Goal: Task Accomplishment & Management: Use online tool/utility

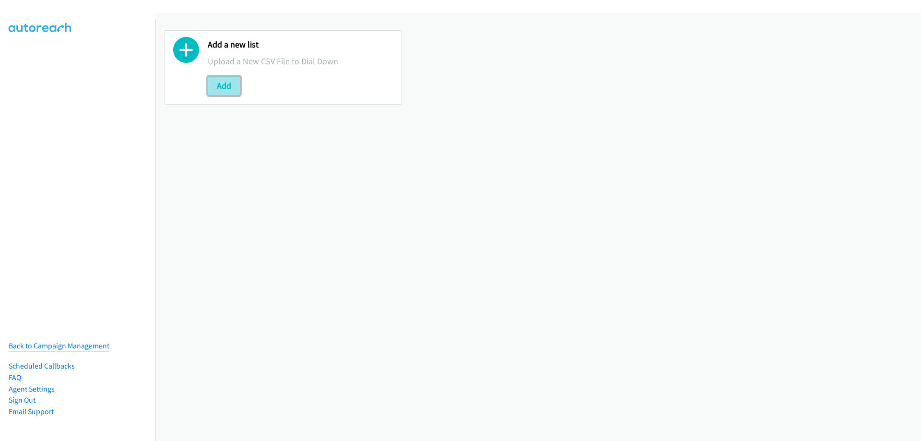
click at [231, 90] on button "Add" at bounding box center [224, 85] width 33 height 19
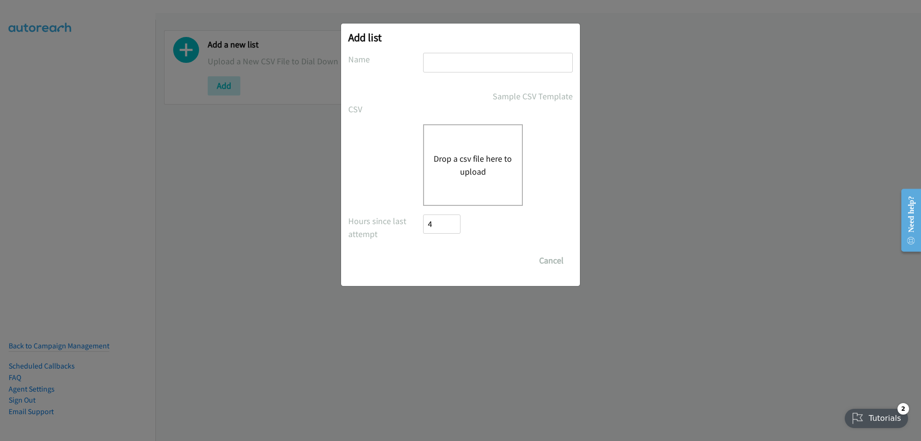
click at [478, 161] on button "Drop a csv file here to upload" at bounding box center [473, 165] width 79 height 26
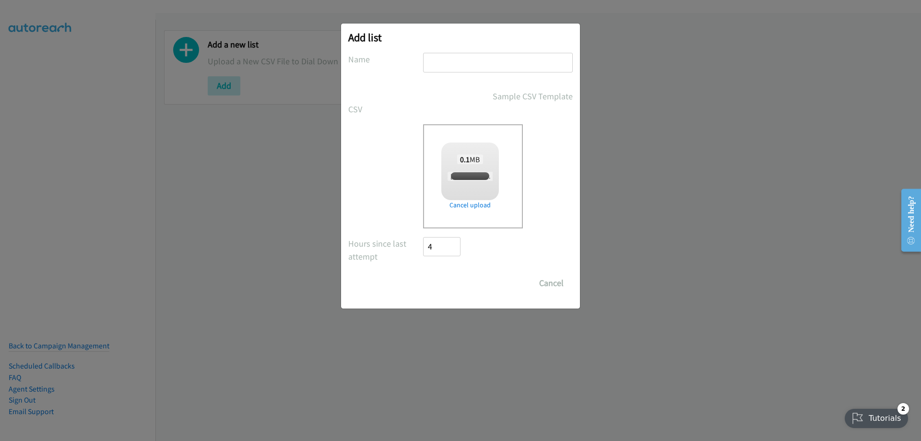
click at [484, 69] on input "text" at bounding box center [498, 63] width 150 height 20
checkbox input "true"
type input "dell"
click at [423, 273] on input "Save List" at bounding box center [448, 282] width 50 height 19
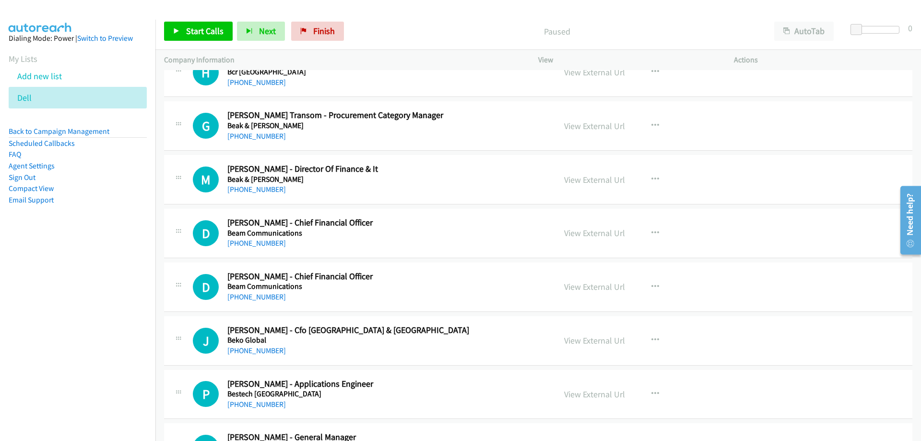
scroll to position [3215, 0]
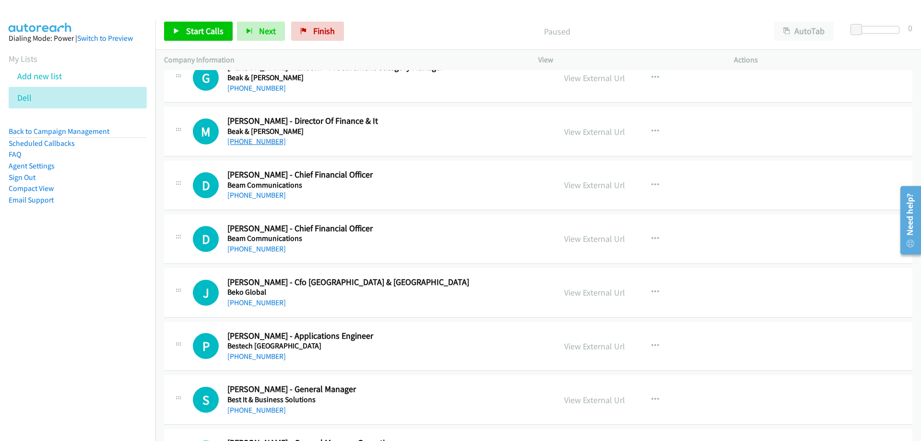
click at [250, 142] on link "+61 2 8732 6212" at bounding box center [256, 141] width 59 height 9
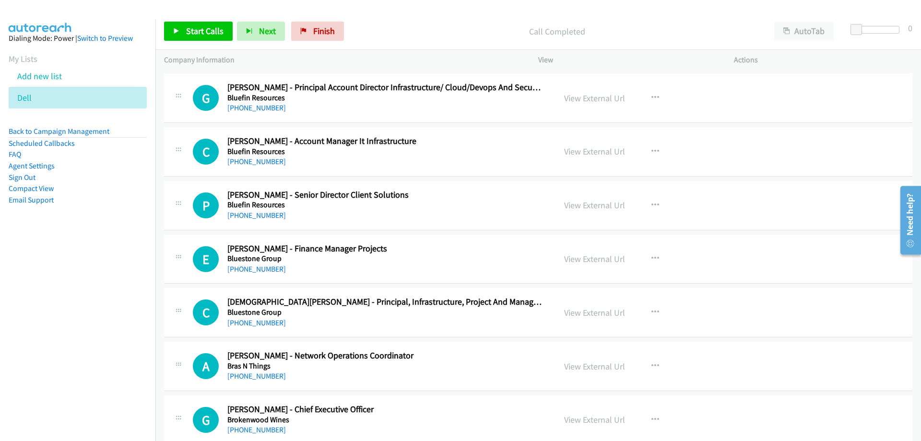
scroll to position [3886, 0]
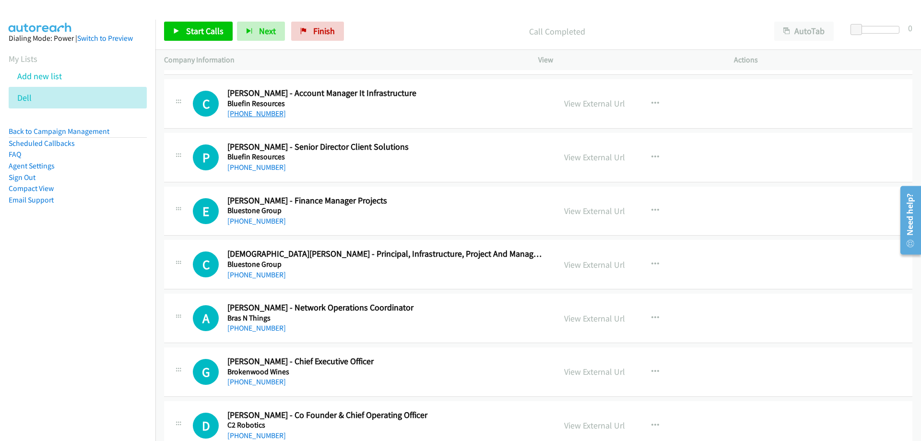
click at [251, 113] on link "+61 498 716 216" at bounding box center [256, 113] width 59 height 9
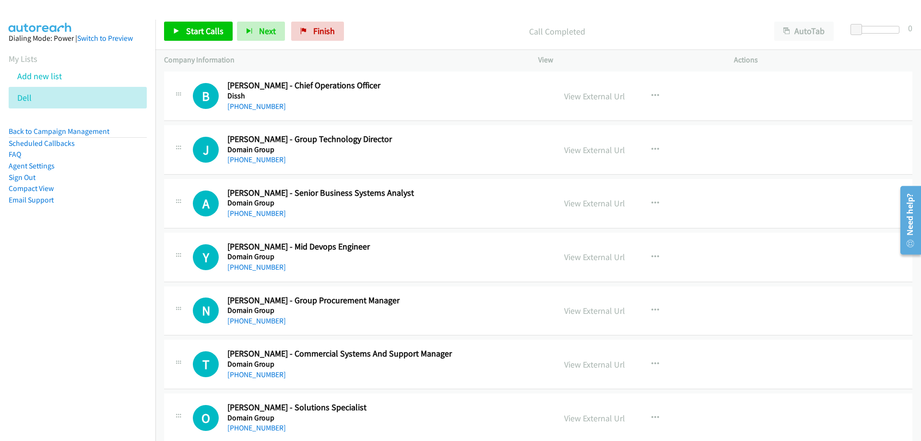
scroll to position [6141, 0]
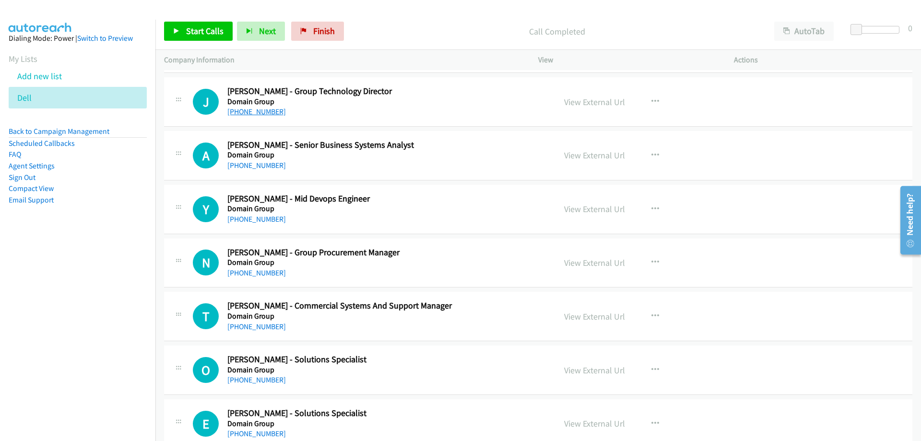
click at [264, 115] on link "+61 404 637 776" at bounding box center [256, 111] width 59 height 9
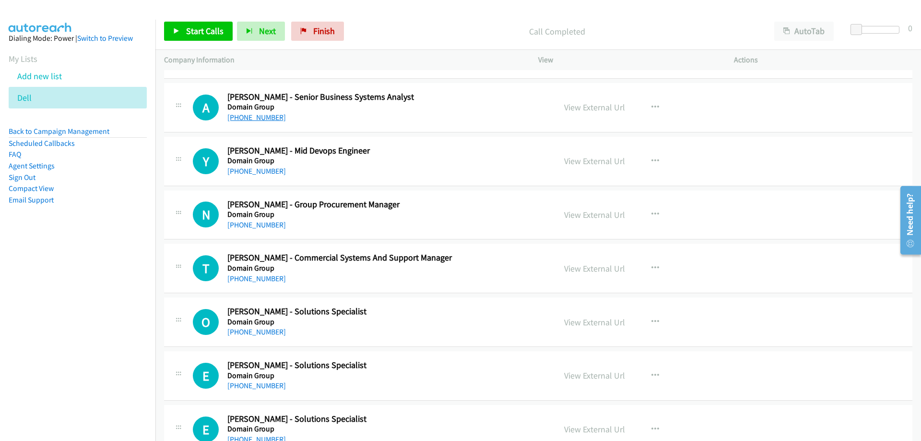
click at [253, 116] on link "+61 409 946 242" at bounding box center [256, 117] width 59 height 9
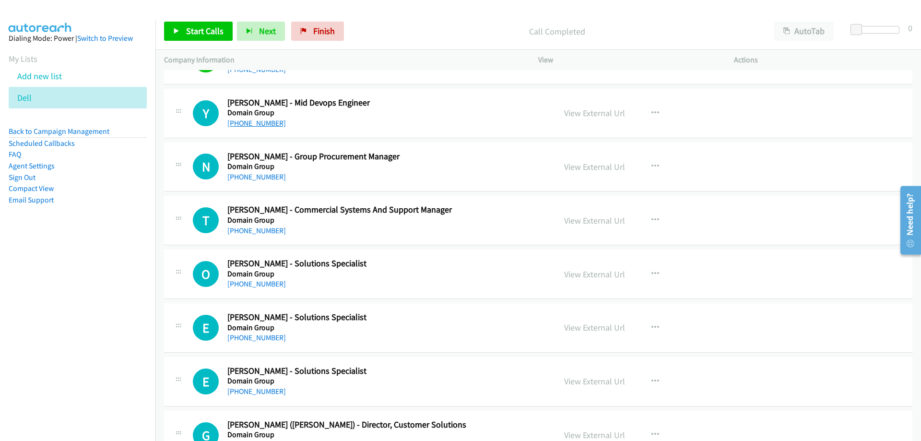
click at [244, 124] on link "+61 470 337 195" at bounding box center [256, 123] width 59 height 9
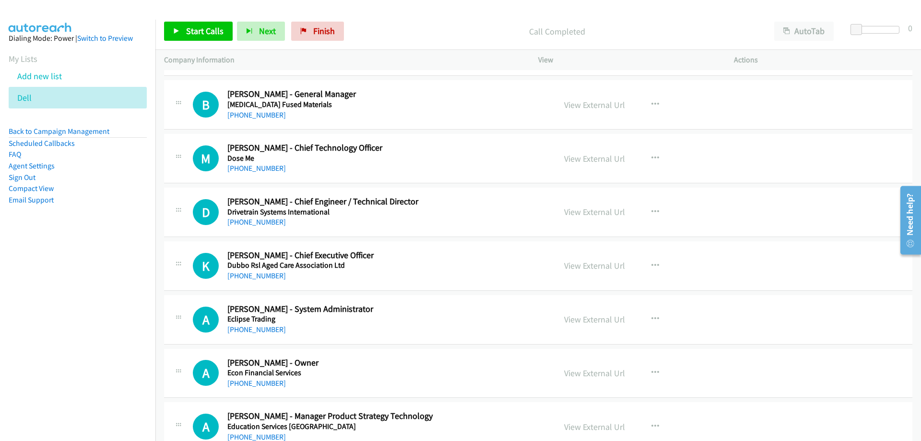
scroll to position [6669, 0]
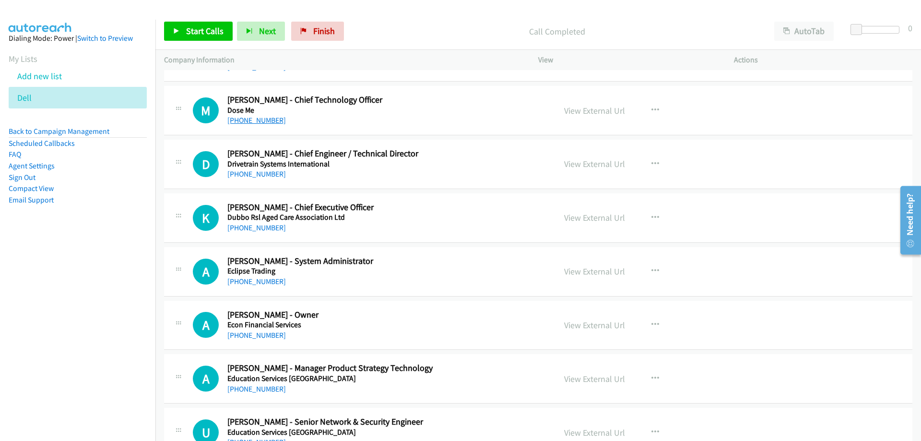
click at [260, 122] on link "+61 431 993 510" at bounding box center [256, 120] width 59 height 9
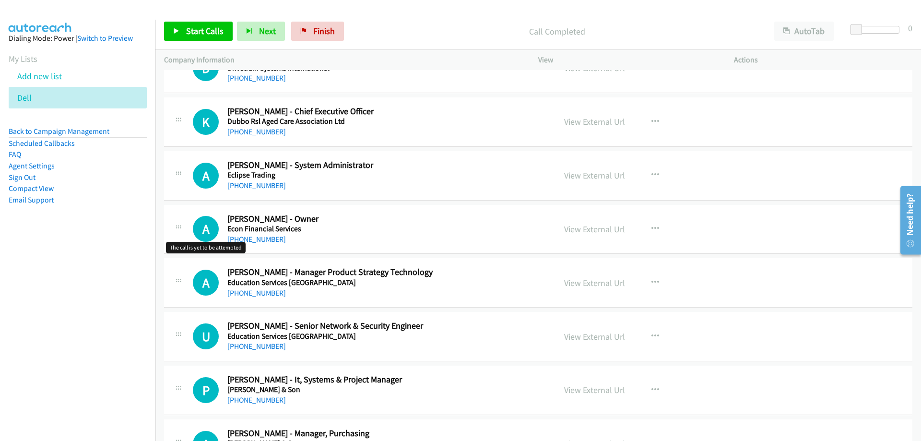
scroll to position [6813, 0]
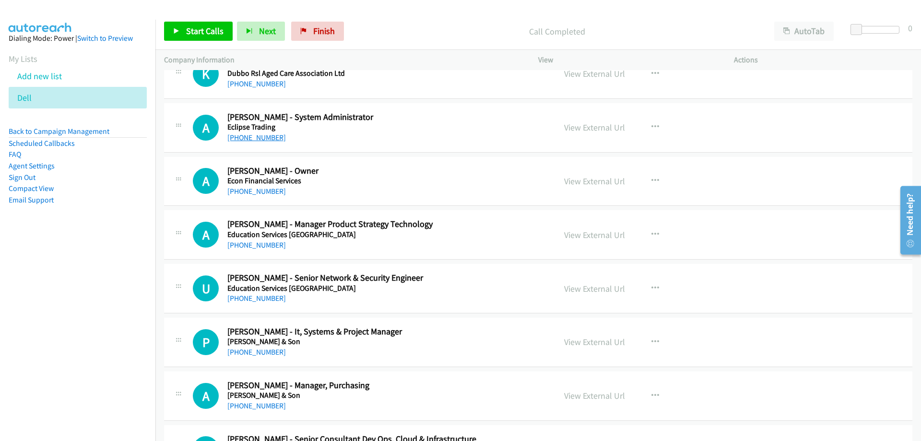
click at [265, 141] on link "+61 2 9300 2939" at bounding box center [256, 137] width 59 height 9
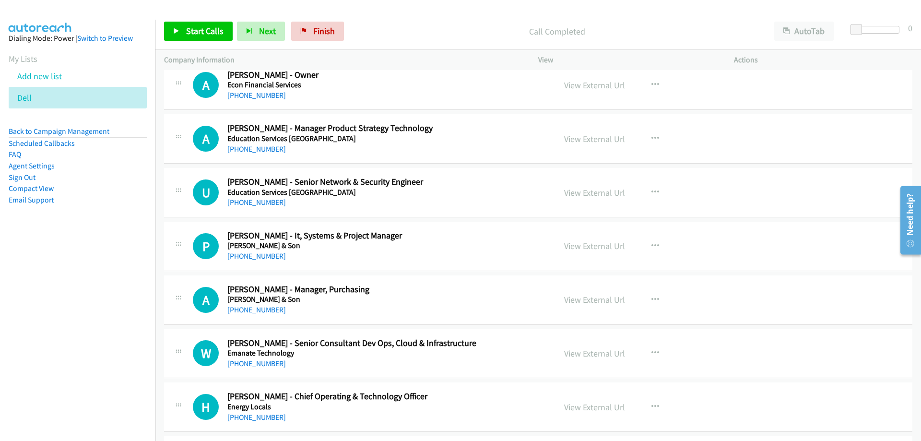
scroll to position [6957, 0]
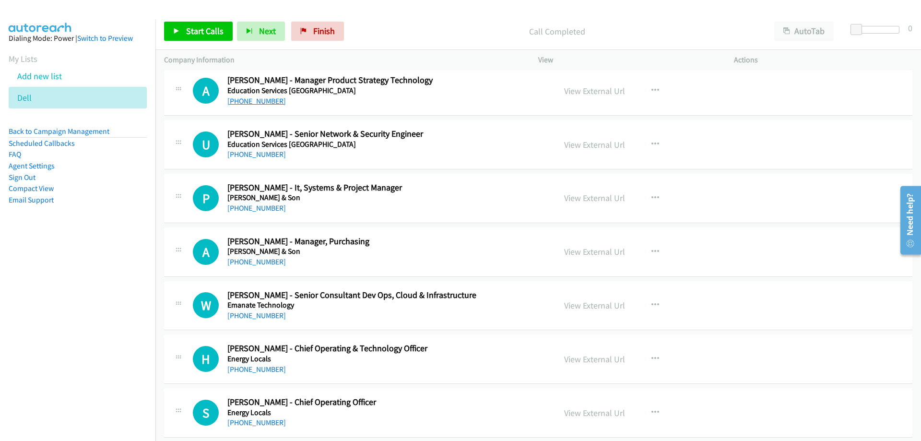
click at [267, 102] on link "+61 421 478 812" at bounding box center [256, 100] width 59 height 9
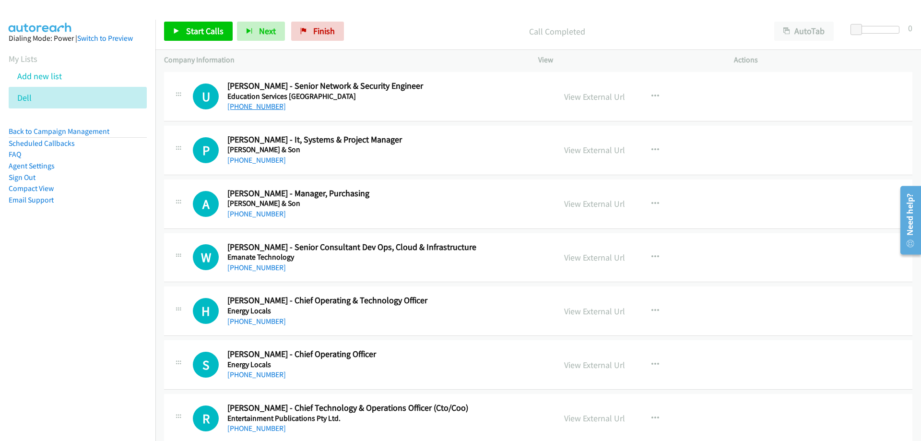
click at [249, 105] on link "+61 435 008 830" at bounding box center [256, 106] width 59 height 9
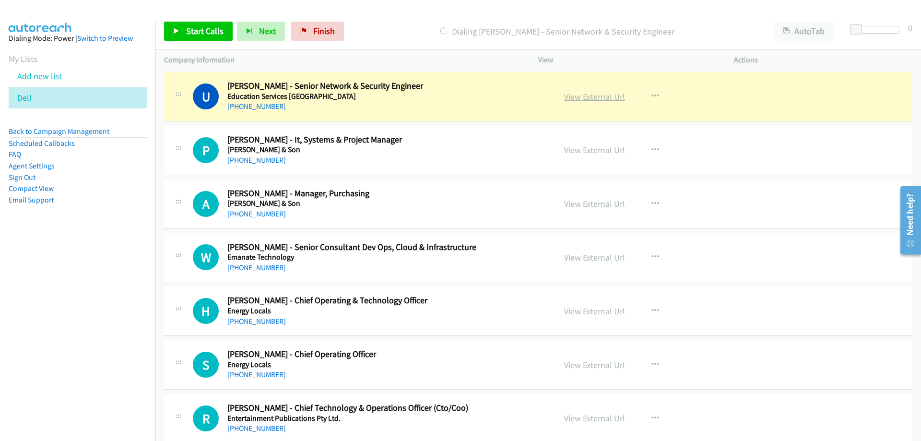
click at [589, 93] on link "View External Url" at bounding box center [594, 96] width 61 height 11
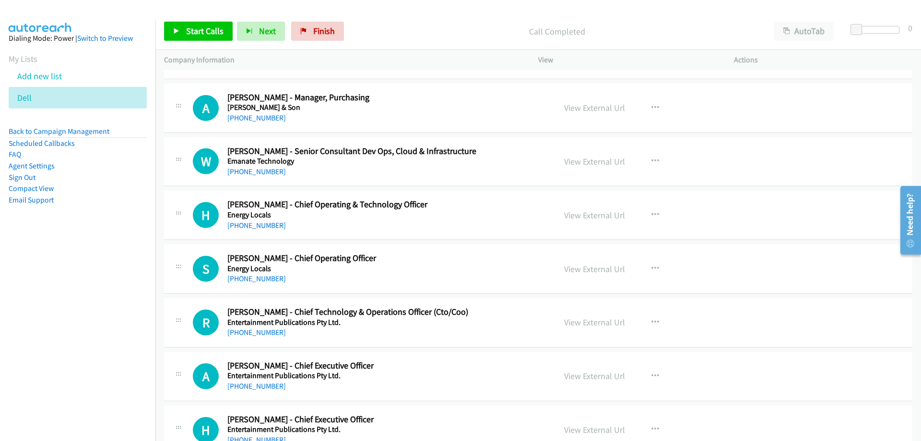
scroll to position [7149, 0]
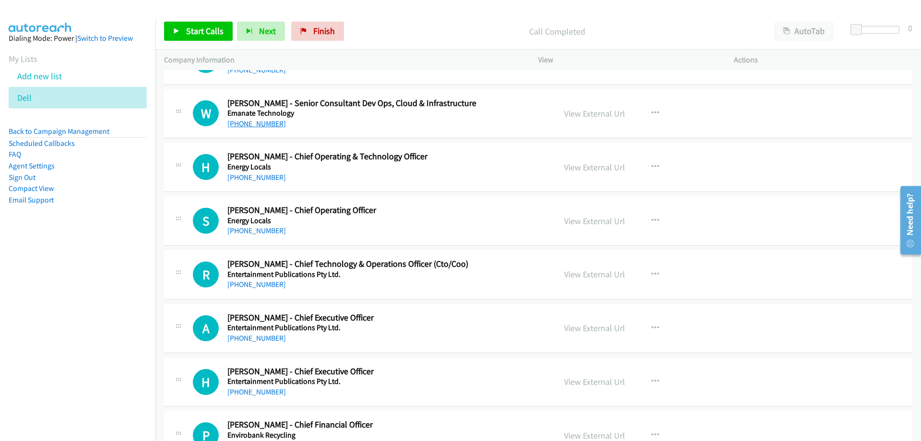
click at [243, 127] on link "+61 472 619 728" at bounding box center [256, 123] width 59 height 9
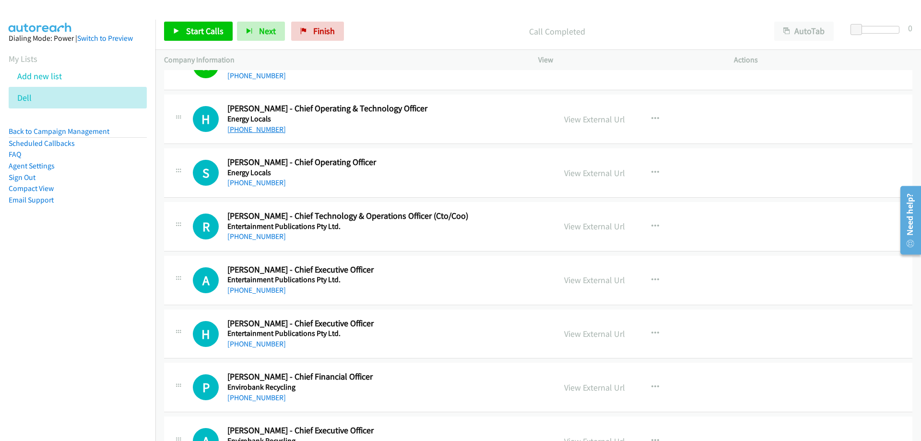
click at [259, 132] on link "+61 403 722 028" at bounding box center [256, 129] width 59 height 9
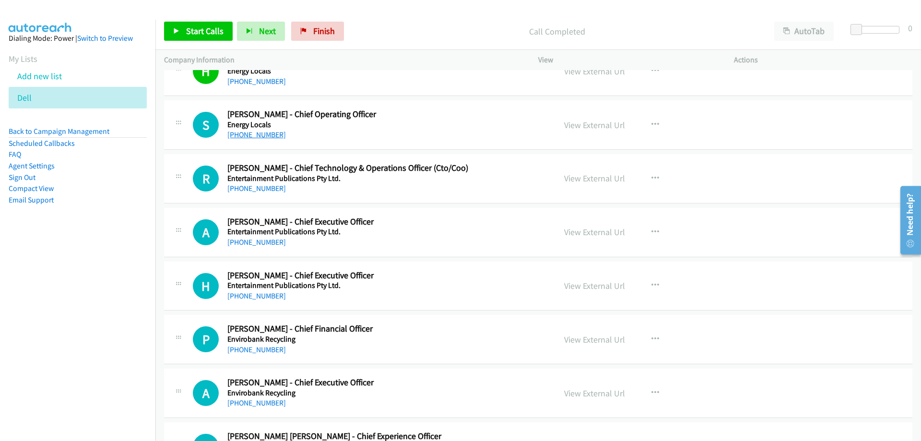
click at [262, 136] on link "+61 2 9994 7645" at bounding box center [256, 134] width 59 height 9
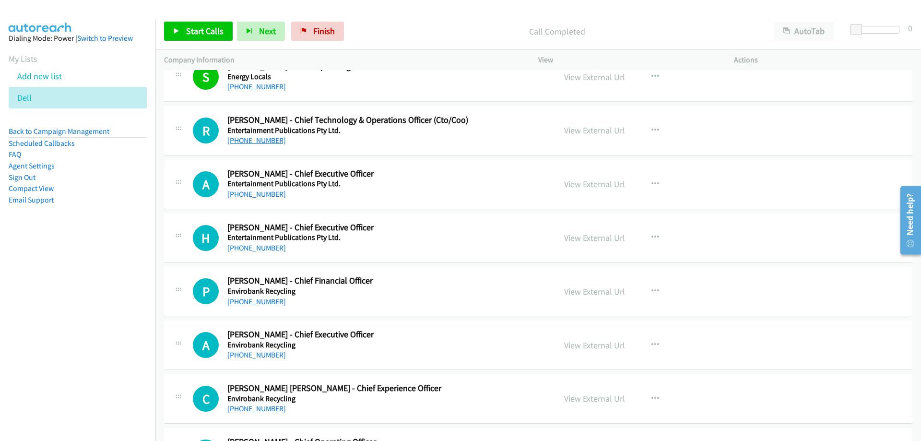
click at [267, 143] on link "+61 407 636 222" at bounding box center [256, 140] width 59 height 9
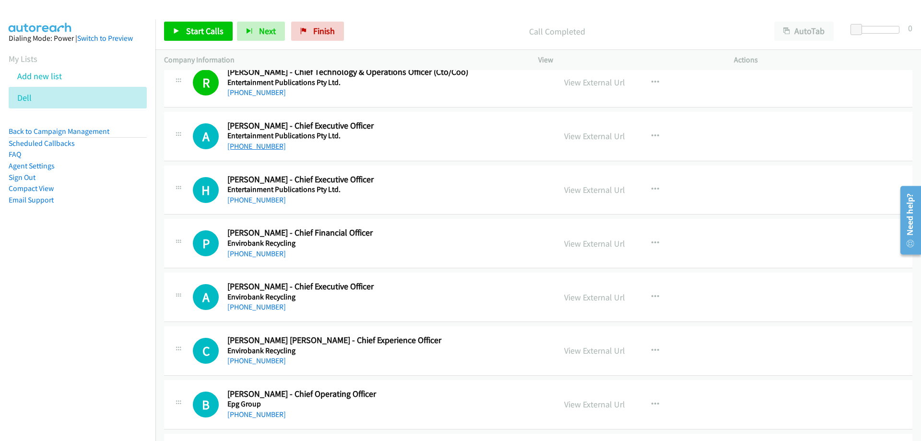
scroll to position [7389, 0]
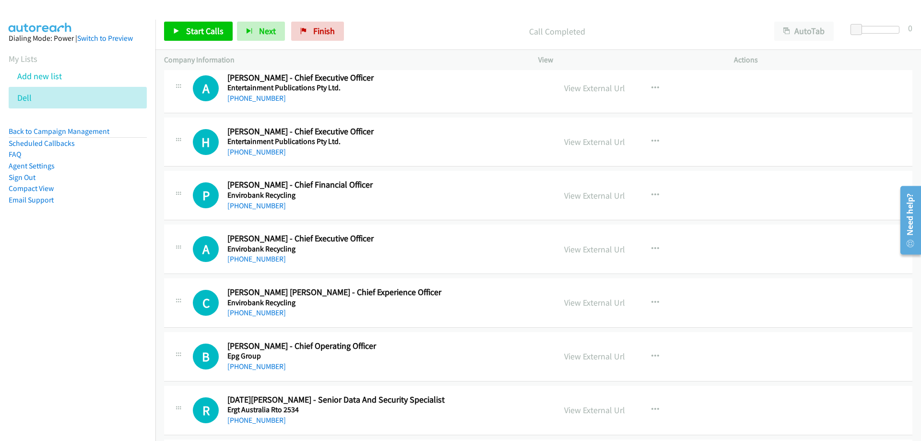
click at [264, 91] on h5 "Entertainment Publications Pty Ltd." at bounding box center [385, 88] width 316 height 10
click at [266, 95] on link "+61 466 749 309" at bounding box center [256, 98] width 59 height 9
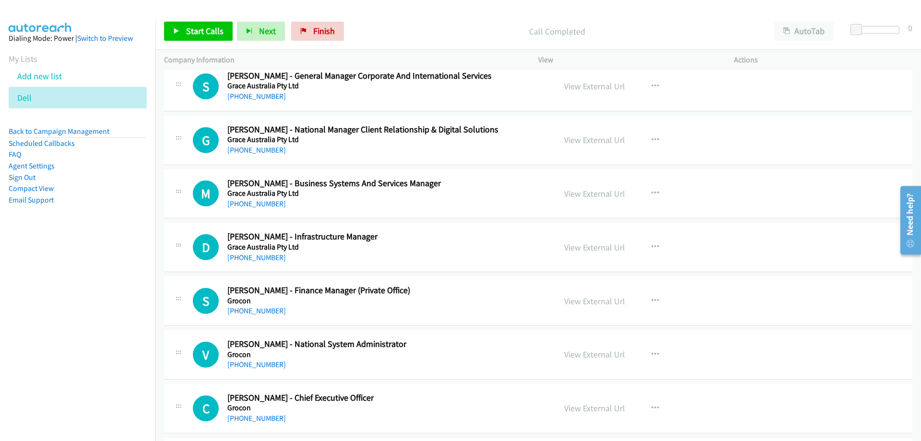
scroll to position [9692, 0]
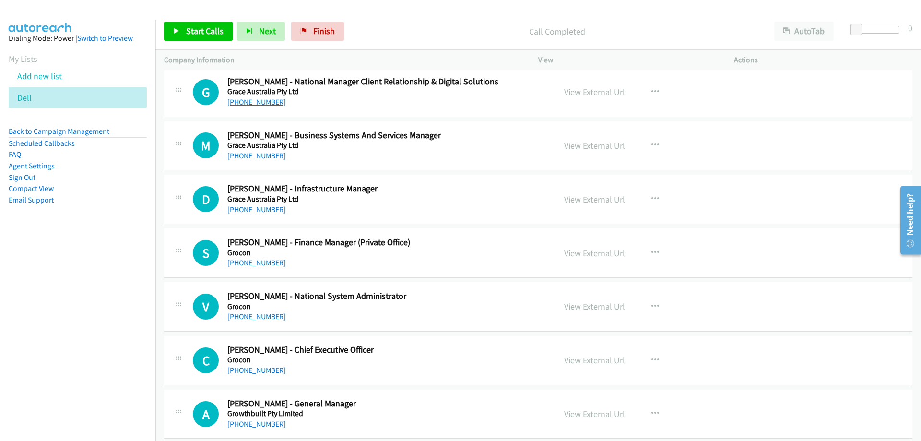
click at [271, 105] on link "+61 406 651 480" at bounding box center [256, 101] width 59 height 9
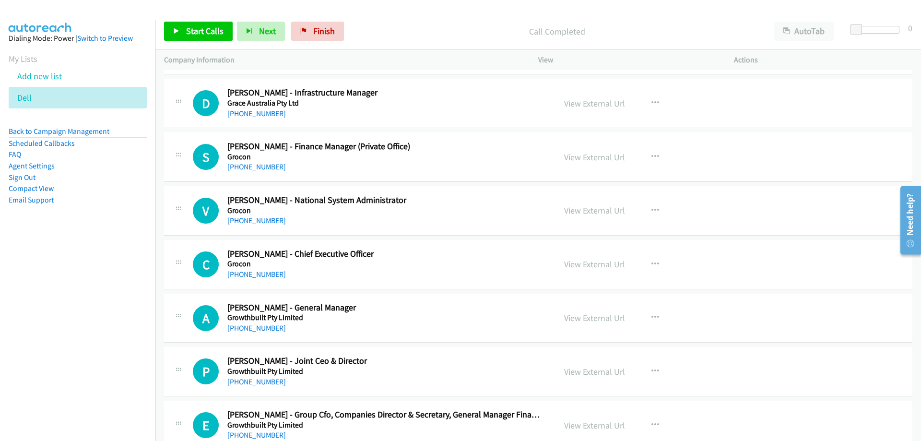
scroll to position [9884, 0]
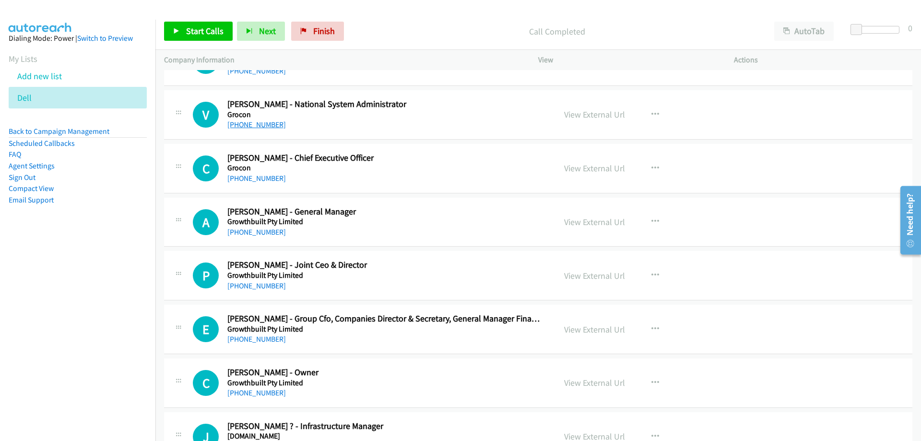
click at [265, 128] on link "+61 3 9631 8815" at bounding box center [256, 124] width 59 height 9
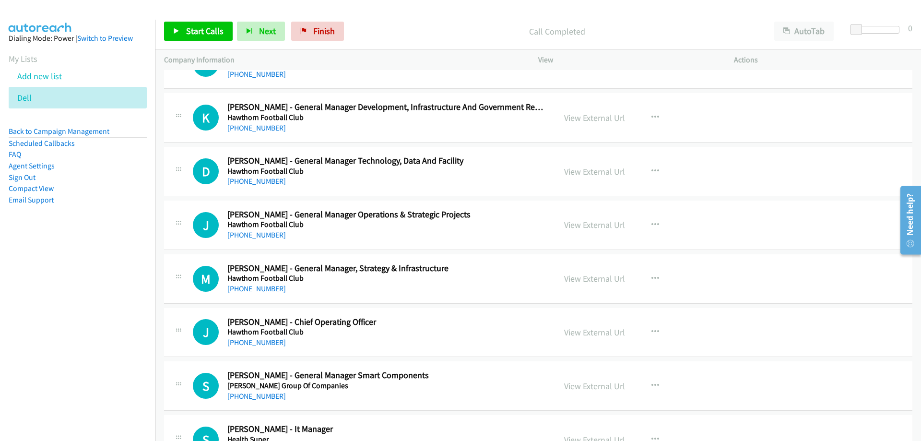
scroll to position [10411, 0]
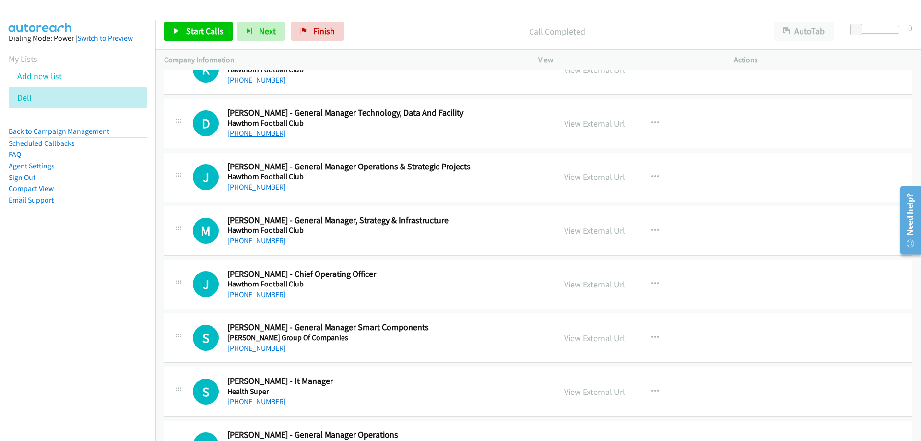
click at [267, 129] on link "+61 404 081 075" at bounding box center [256, 133] width 59 height 9
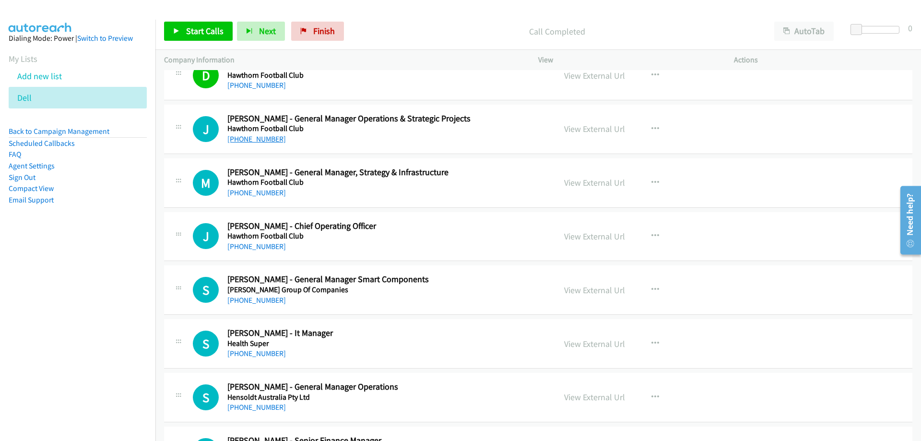
scroll to position [10507, 0]
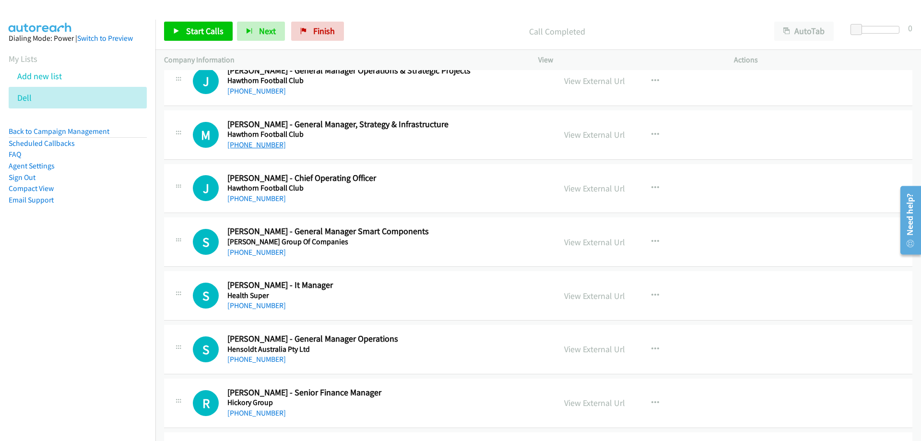
click at [251, 140] on link "+61 412 388 033" at bounding box center [256, 144] width 59 height 9
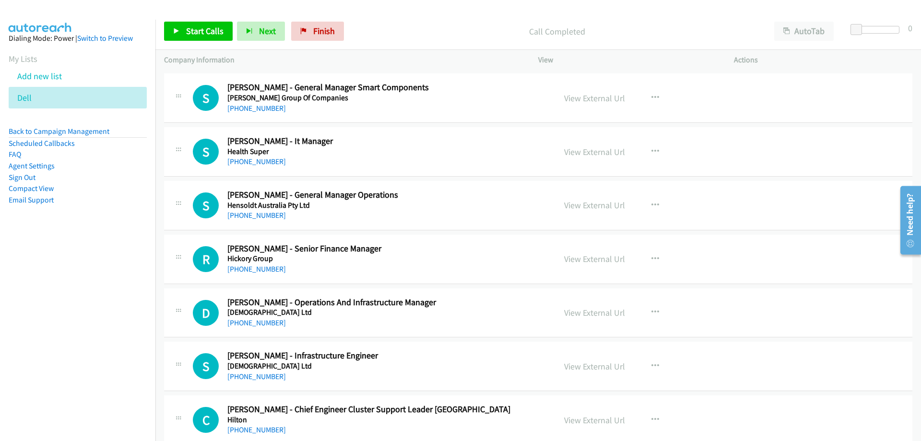
scroll to position [10699, 0]
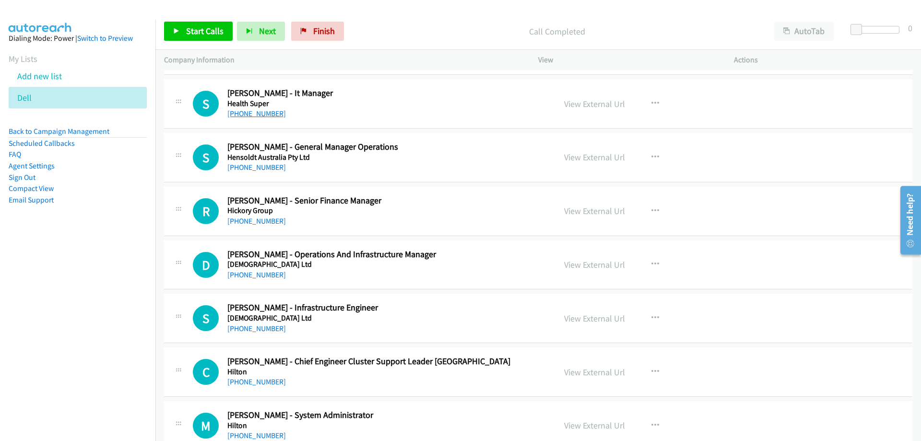
click at [263, 116] on link "+61 427 316 822" at bounding box center [256, 113] width 59 height 9
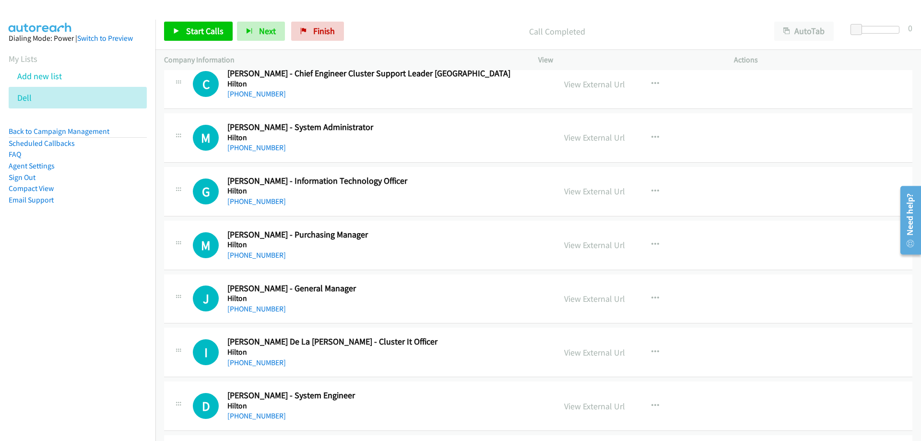
scroll to position [11035, 0]
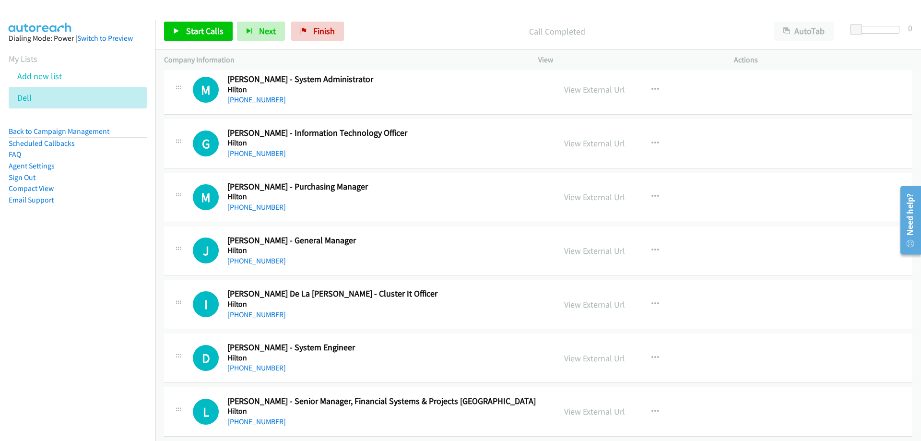
click at [249, 102] on link "+61 7 3565 4494" at bounding box center [256, 99] width 59 height 9
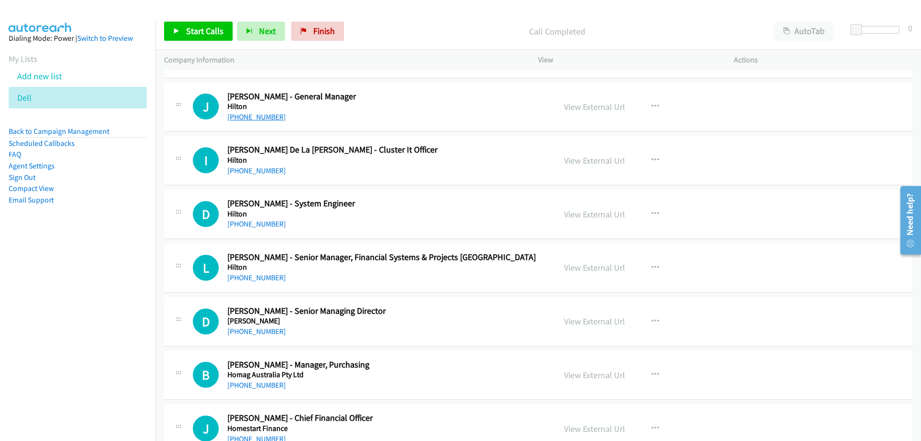
scroll to position [11227, 0]
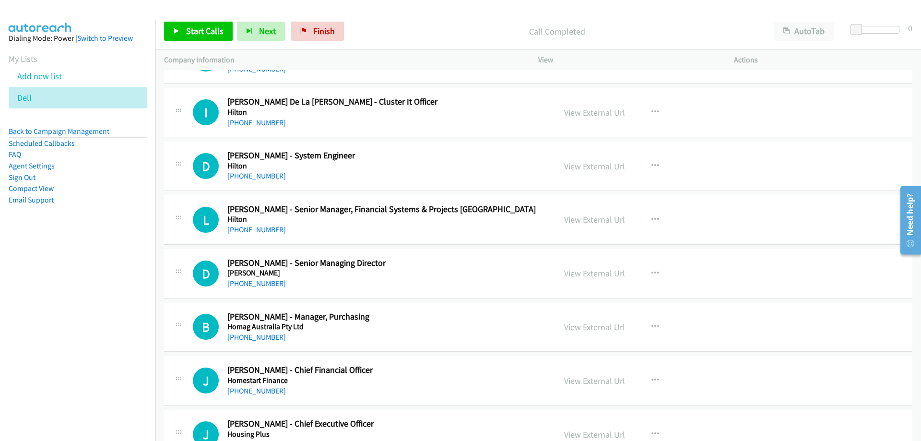
click at [243, 122] on link "+61 424 264 123" at bounding box center [256, 122] width 59 height 9
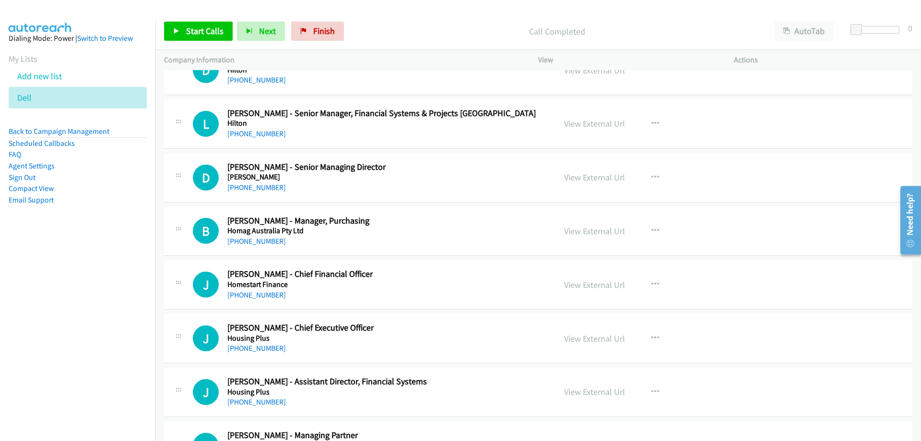
scroll to position [11275, 0]
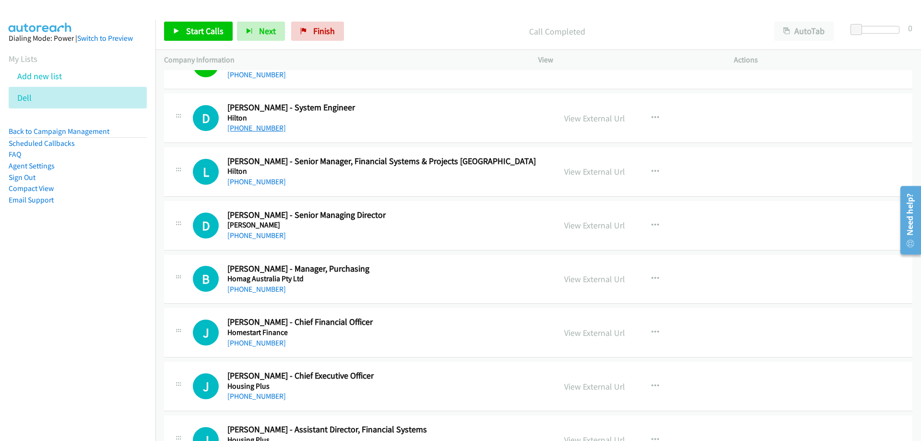
click at [243, 129] on link "+61 450 388 768" at bounding box center [256, 127] width 59 height 9
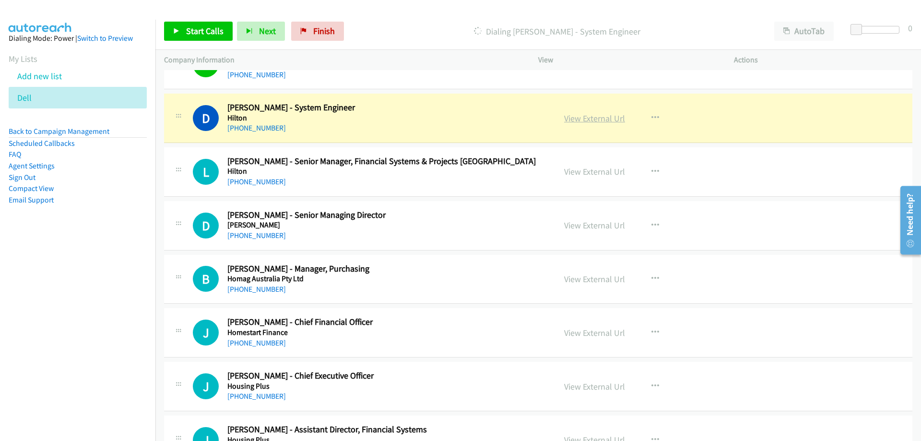
click at [576, 123] on link "View External Url" at bounding box center [594, 118] width 61 height 11
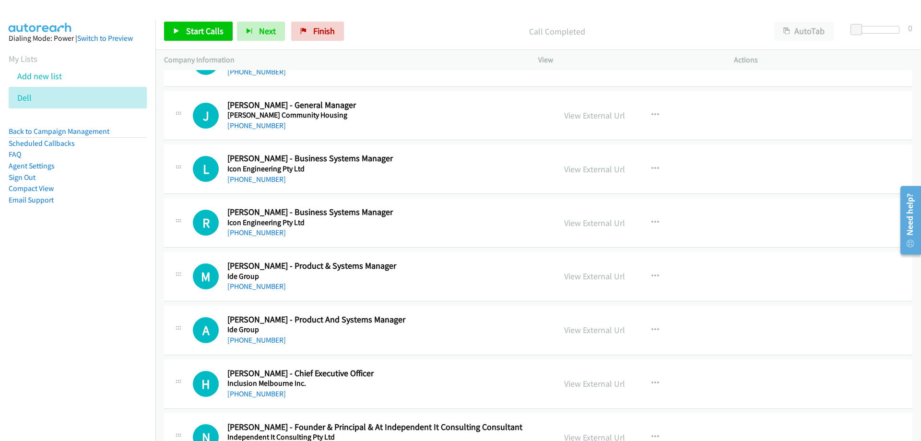
scroll to position [11755, 0]
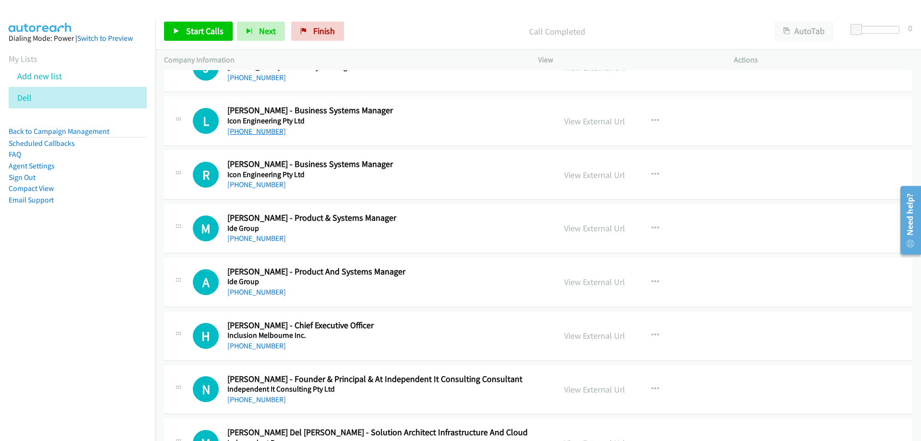
click at [264, 132] on link "+61 411 878 734" at bounding box center [256, 131] width 59 height 9
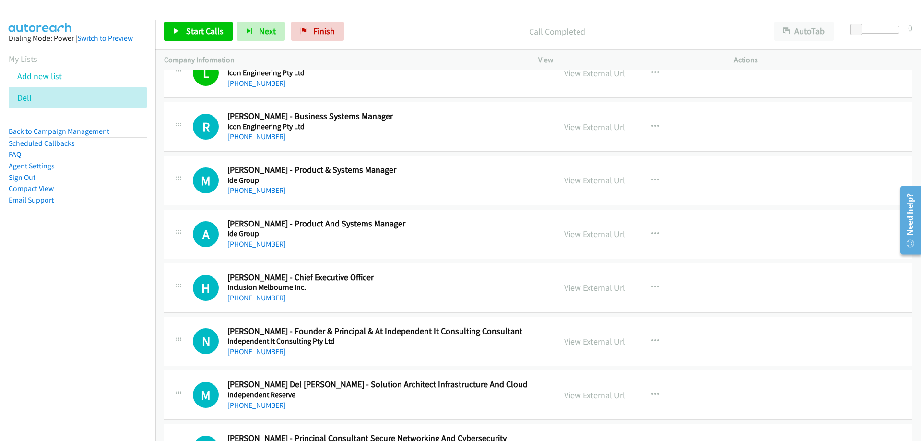
click at [265, 137] on link "+61 417 425 182" at bounding box center [256, 136] width 59 height 9
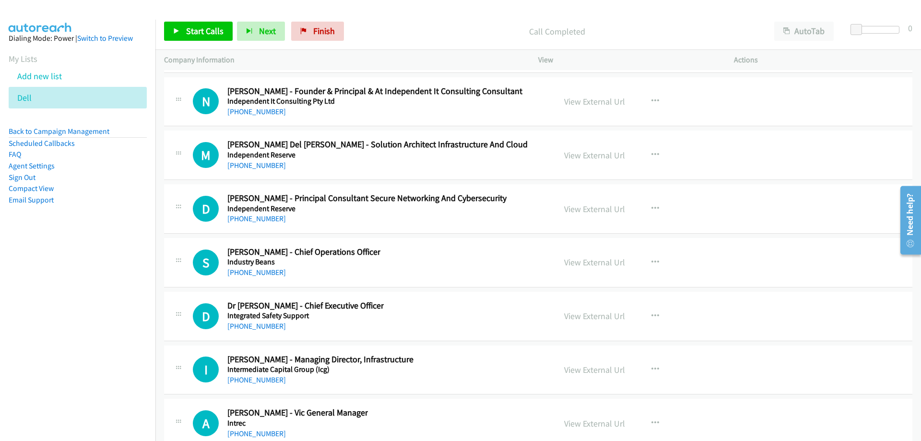
scroll to position [12091, 0]
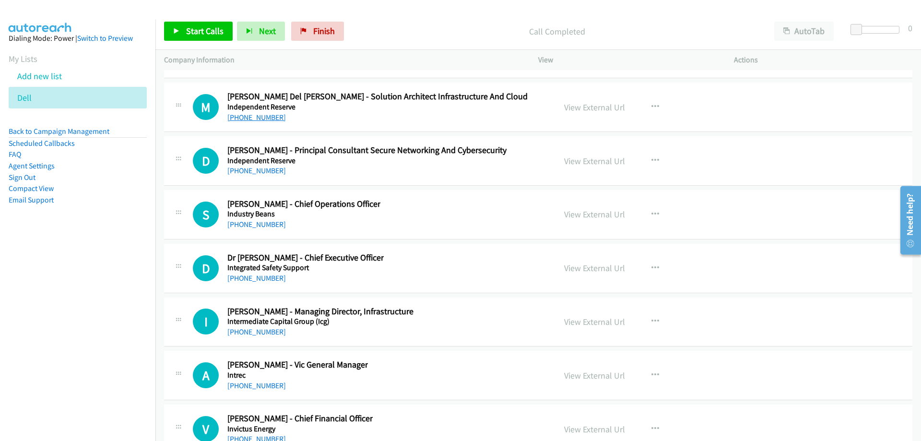
click at [267, 115] on link "+61 407 052 308" at bounding box center [256, 117] width 59 height 9
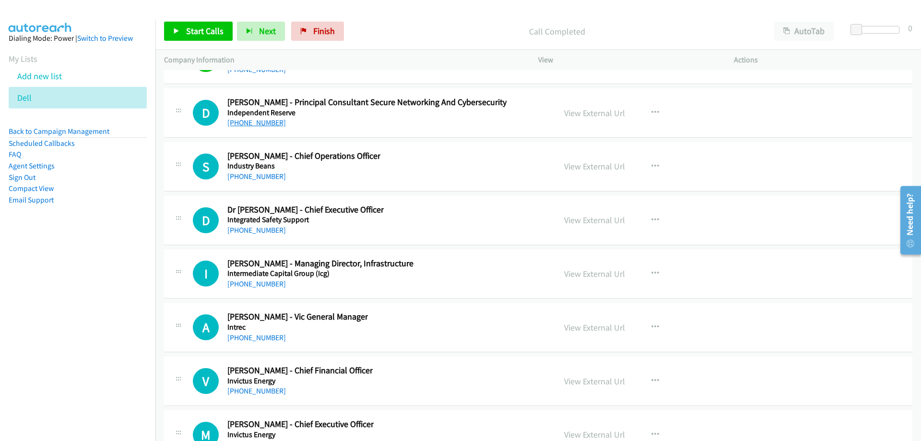
click at [249, 127] on link "+61 408 610 310" at bounding box center [256, 122] width 59 height 9
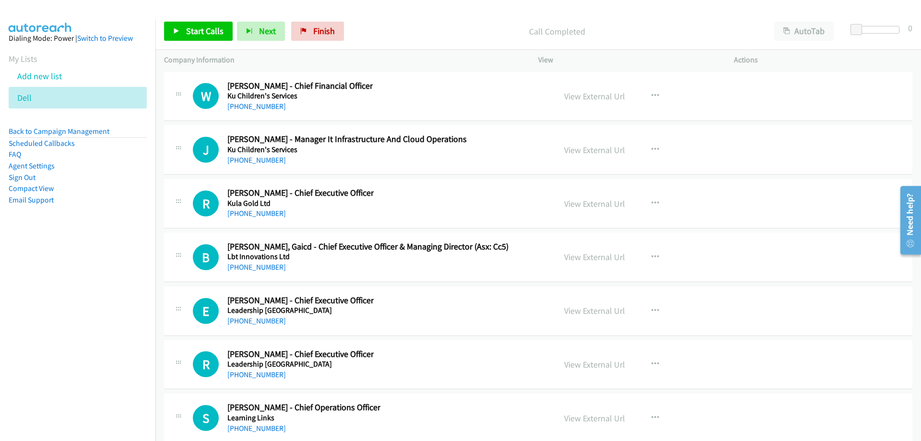
scroll to position [12954, 0]
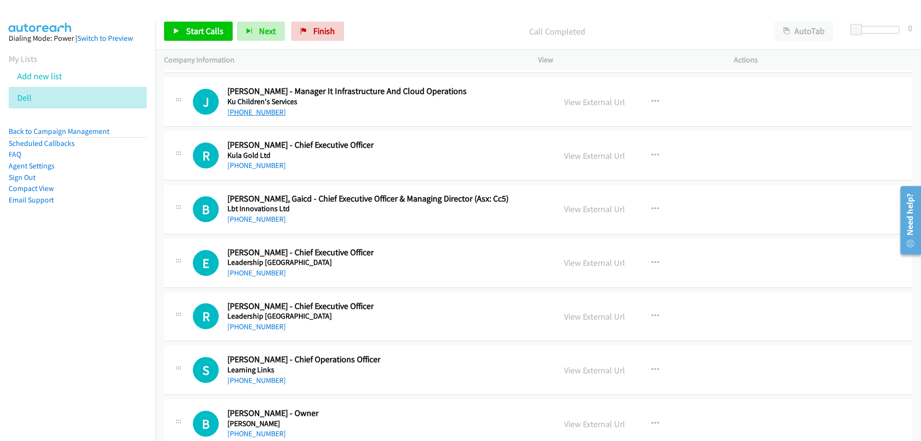
click at [261, 112] on link "+61 407 953 353" at bounding box center [256, 111] width 59 height 9
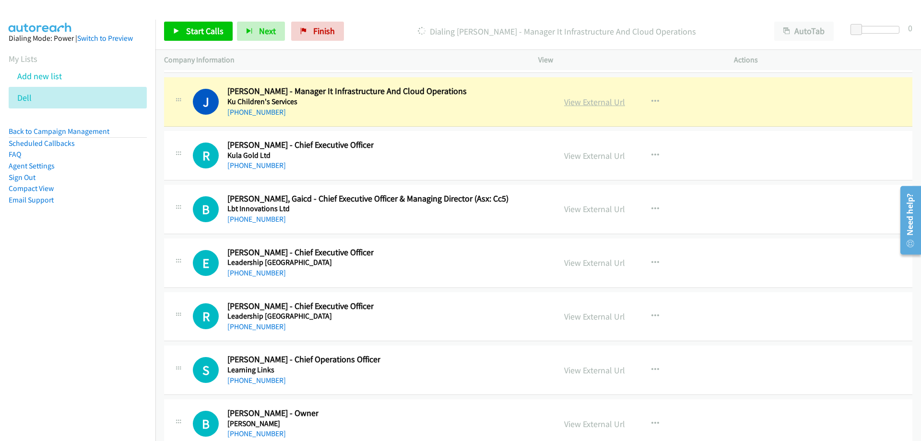
click at [574, 98] on link "View External Url" at bounding box center [594, 101] width 61 height 11
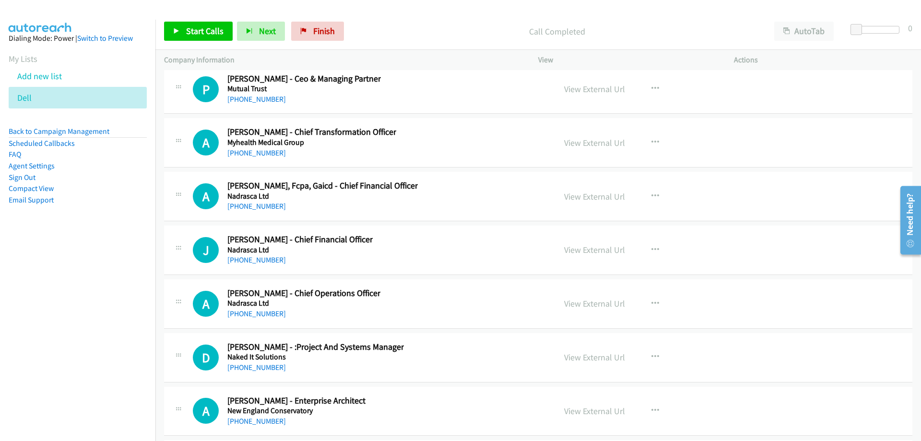
scroll to position [16073, 0]
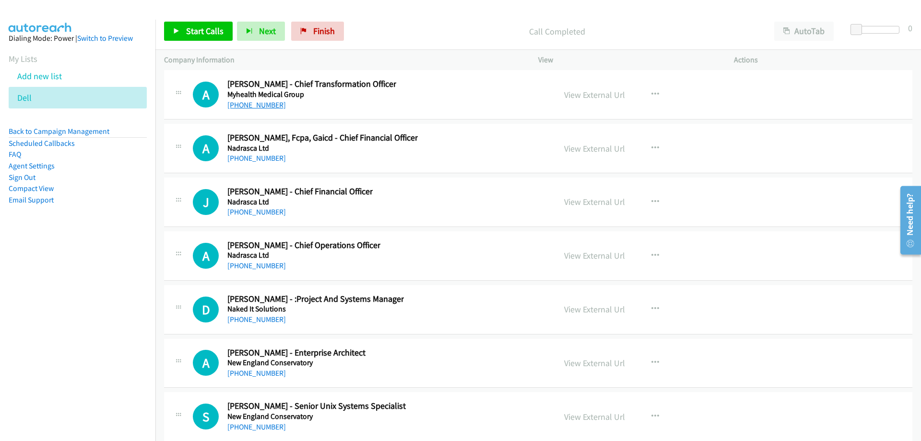
click at [263, 106] on link "+61 427 962 795" at bounding box center [256, 104] width 59 height 9
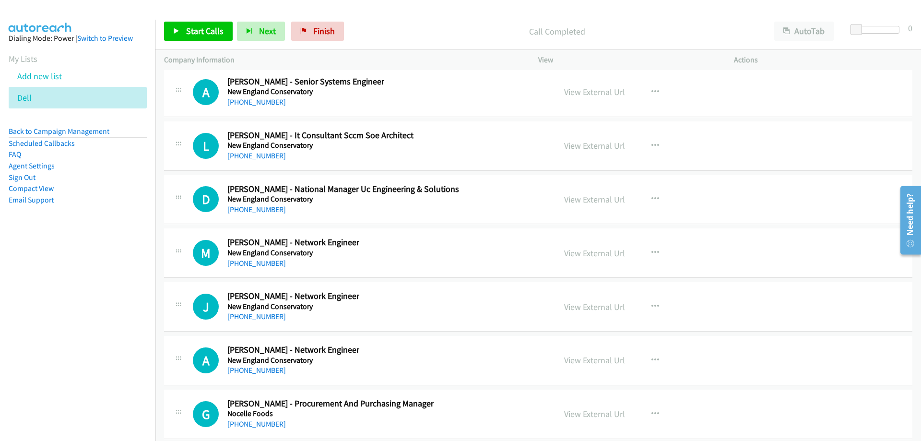
scroll to position [16552, 0]
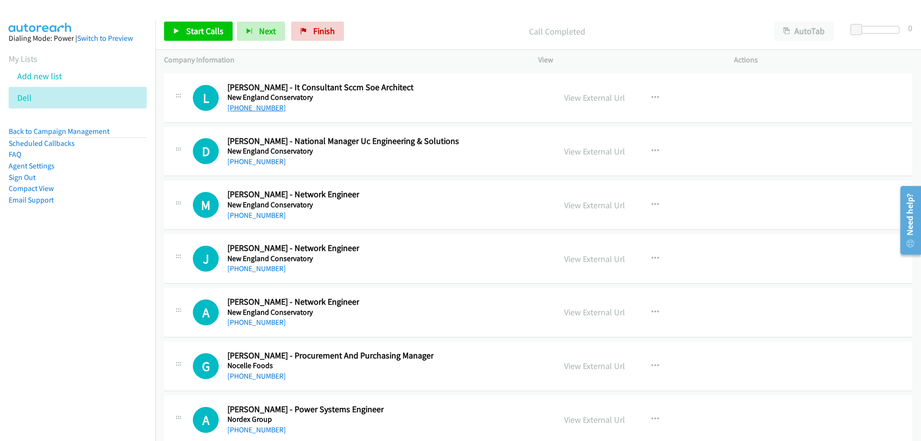
click at [266, 107] on link "+61 432 906 901" at bounding box center [256, 107] width 59 height 9
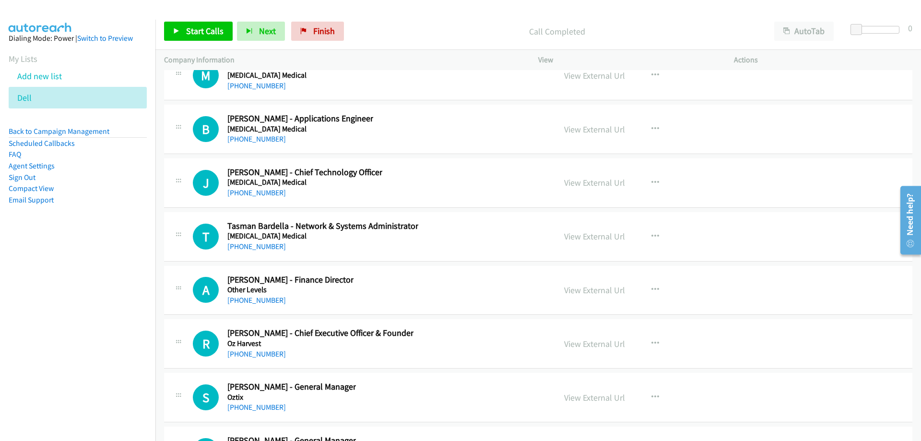
scroll to position [17320, 0]
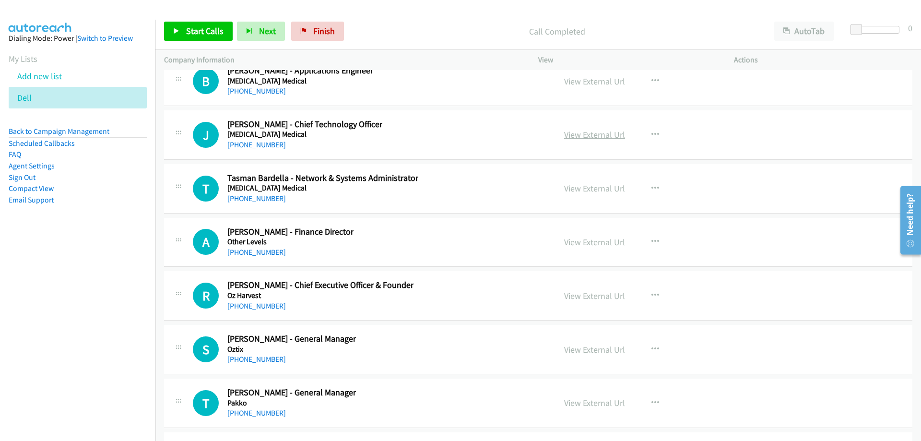
click at [564, 133] on link "View External Url" at bounding box center [594, 134] width 61 height 11
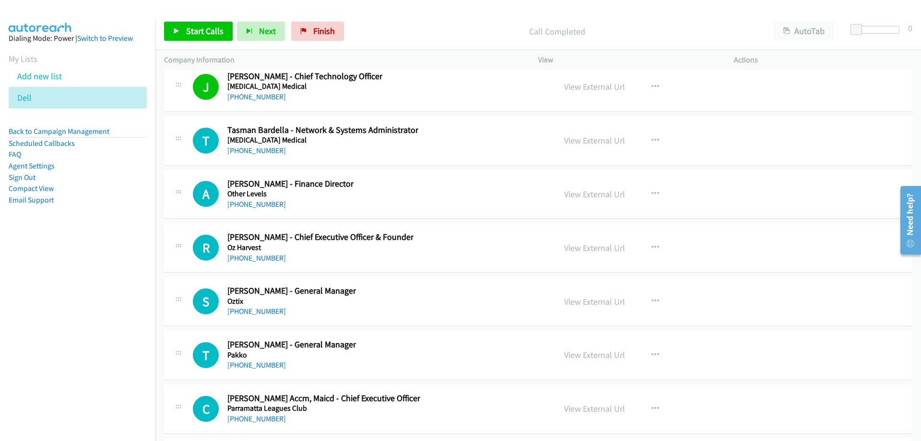
scroll to position [17416, 0]
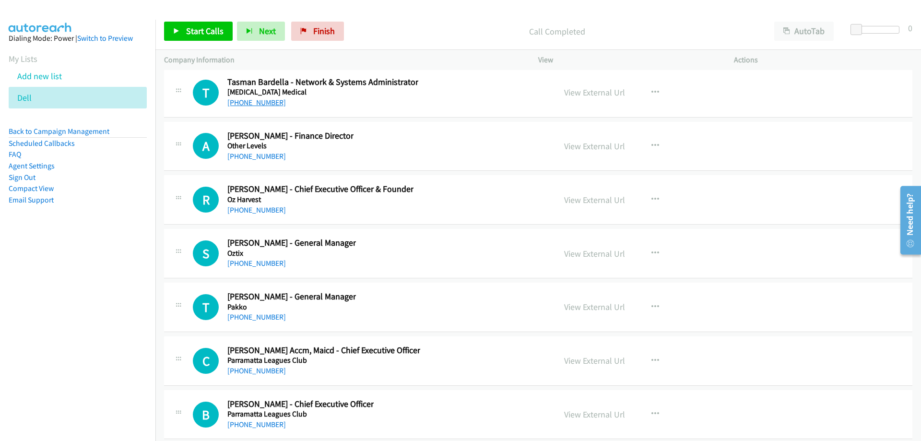
click at [268, 104] on link "+61 432 418 263" at bounding box center [256, 102] width 59 height 9
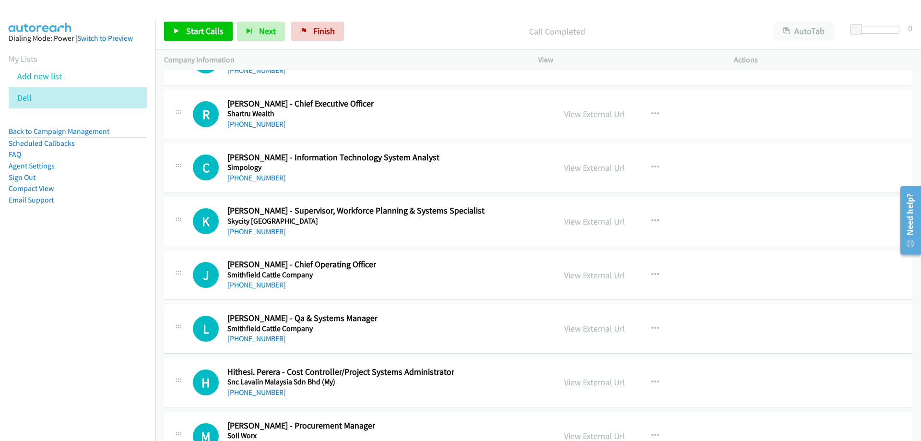
scroll to position [21734, 0]
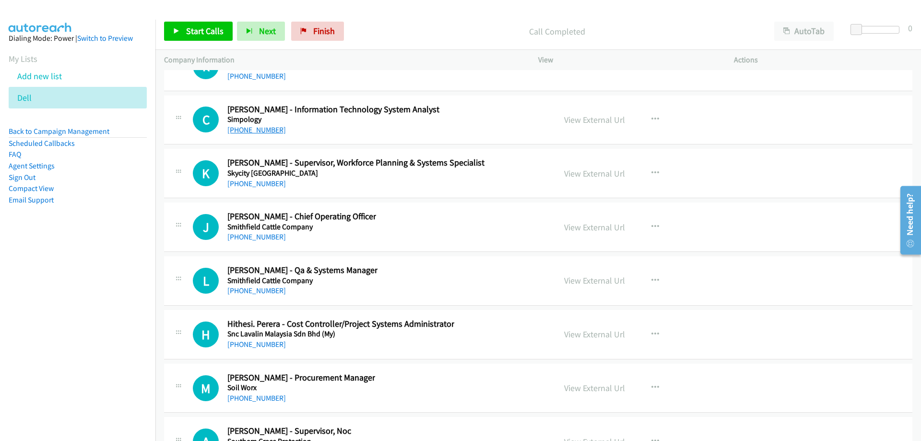
click at [252, 128] on link "+61 430 951 015" at bounding box center [256, 129] width 59 height 9
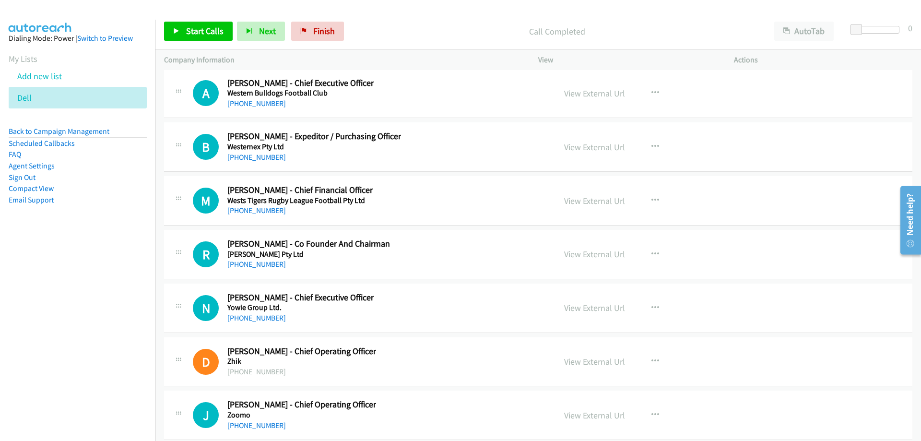
scroll to position [26066, 0]
